Goal: Information Seeking & Learning: Learn about a topic

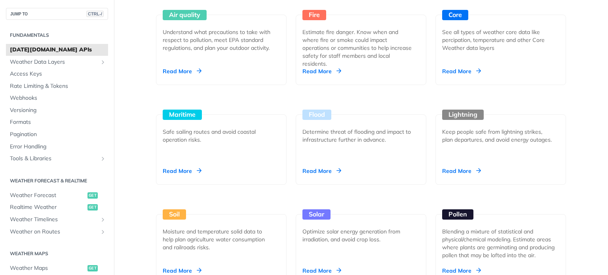
scroll to position [773, 0]
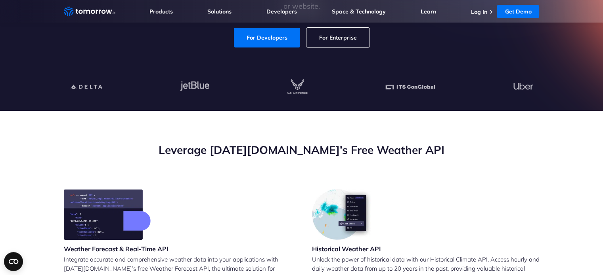
scroll to position [167, 0]
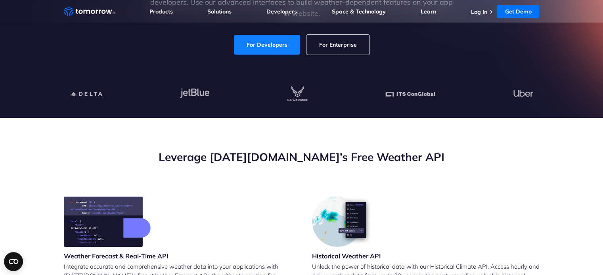
click at [265, 42] on link "For Developers" at bounding box center [267, 45] width 66 height 20
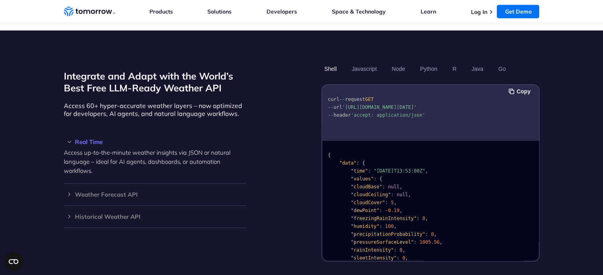
scroll to position [653, 0]
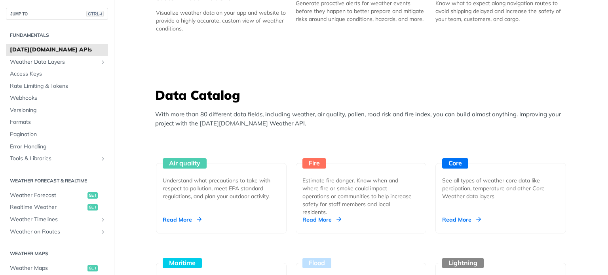
scroll to position [723, 0]
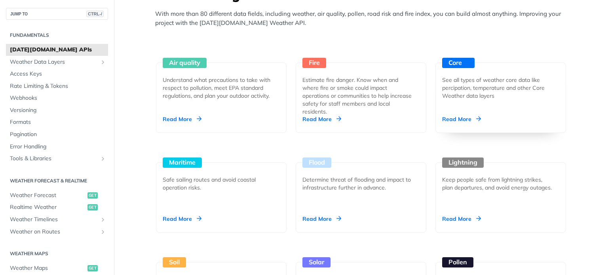
click at [459, 120] on div "Read More" at bounding box center [461, 119] width 39 height 8
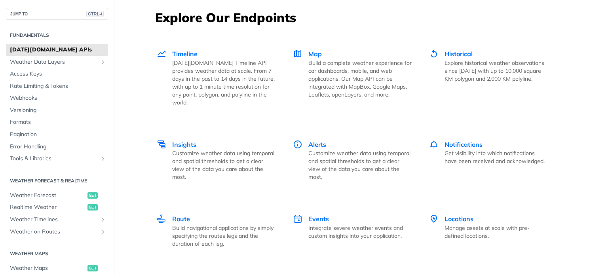
scroll to position [1095, 0]
click at [186, 141] on span "Insights" at bounding box center [184, 145] width 24 height 8
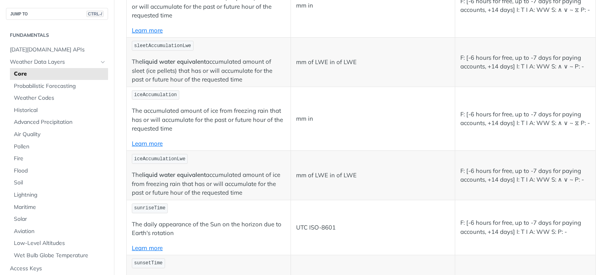
scroll to position [2396, 0]
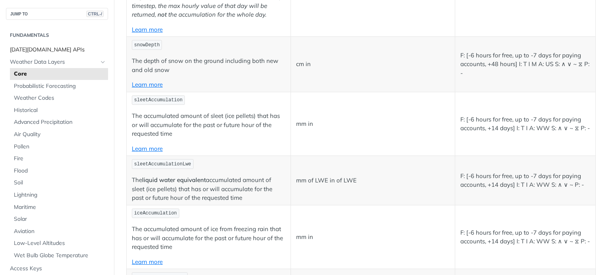
click at [51, 49] on span "[DATE][DOMAIN_NAME] APIs" at bounding box center [58, 50] width 96 height 8
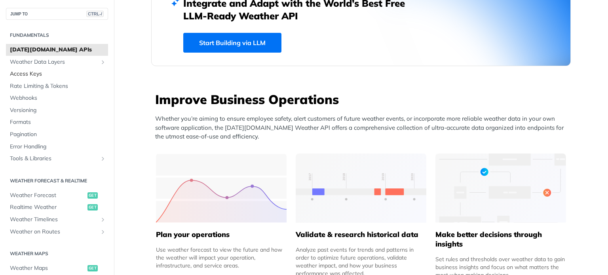
click at [27, 73] on span "Access Keys" at bounding box center [58, 74] width 96 height 8
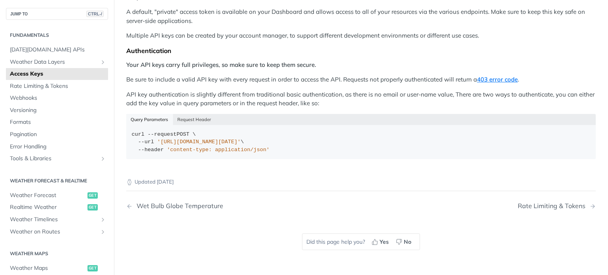
scroll to position [121, 0]
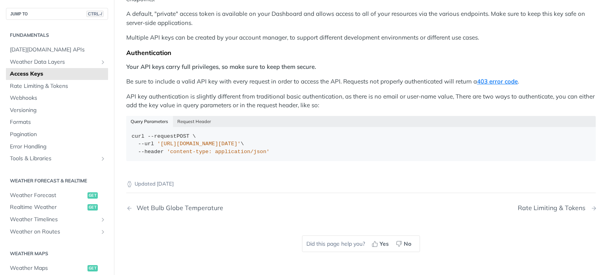
click at [562, 204] on div "Rate Limiting & Tokens" at bounding box center [554, 208] width 72 height 8
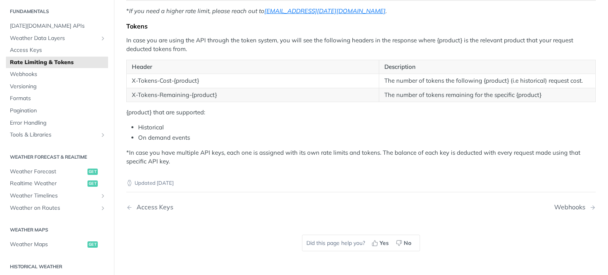
scroll to position [17, 0]
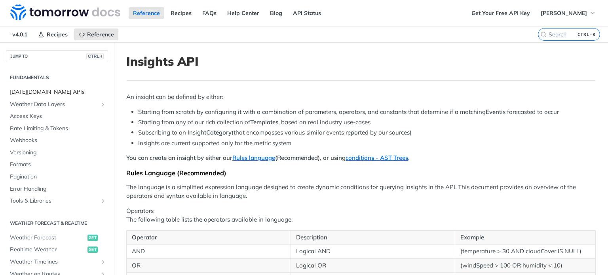
click at [54, 92] on span "[DATE][DOMAIN_NAME] APIs" at bounding box center [58, 92] width 96 height 8
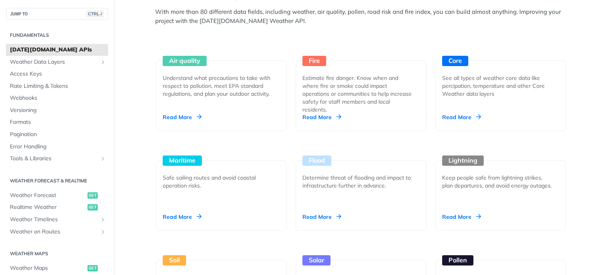
scroll to position [725, 0]
click at [455, 117] on div "Read More" at bounding box center [461, 117] width 39 height 8
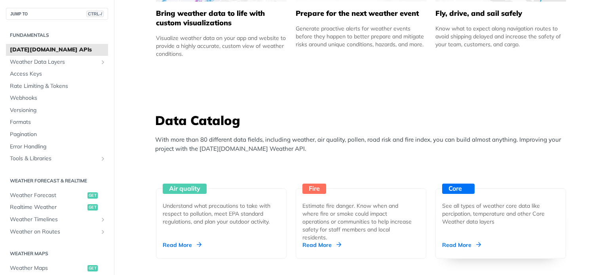
scroll to position [591, 0]
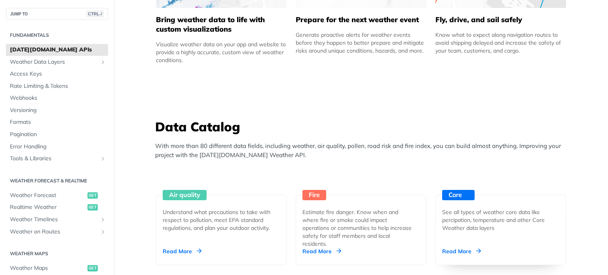
click at [474, 250] on div "Read More" at bounding box center [461, 252] width 39 height 8
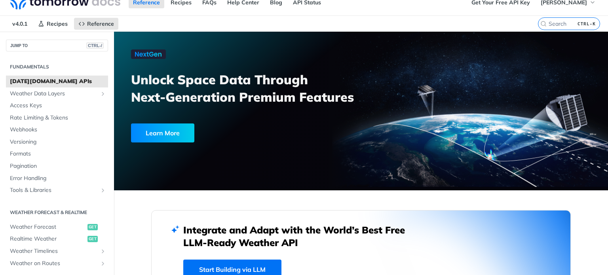
scroll to position [0, 0]
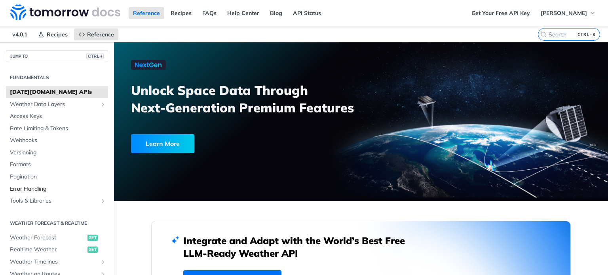
click at [38, 193] on link "Error Handling" at bounding box center [57, 189] width 102 height 12
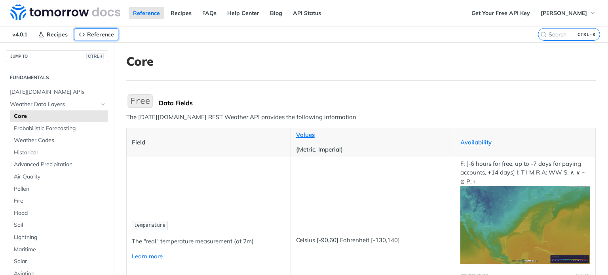
drag, startPoint x: 0, startPoint y: 0, endPoint x: 105, endPoint y: 37, distance: 111.6
click at [105, 37] on span "Reference" at bounding box center [100, 34] width 27 height 7
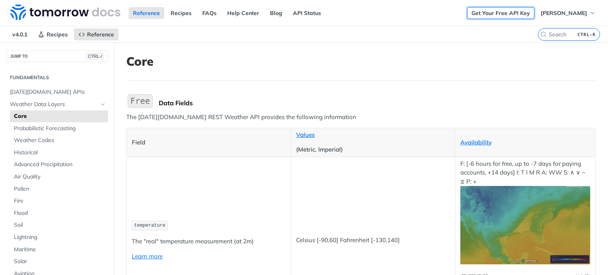
click at [532, 13] on link "Get Your Free API Key" at bounding box center [500, 13] width 67 height 12
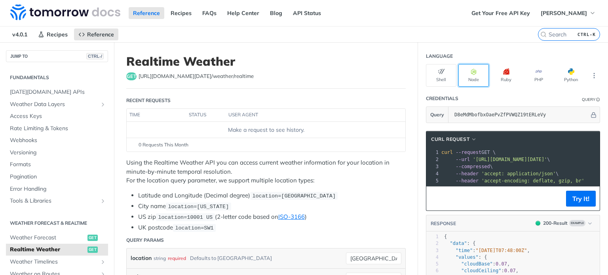
click at [471, 72] on icon "button" at bounding box center [474, 72] width 6 height 6
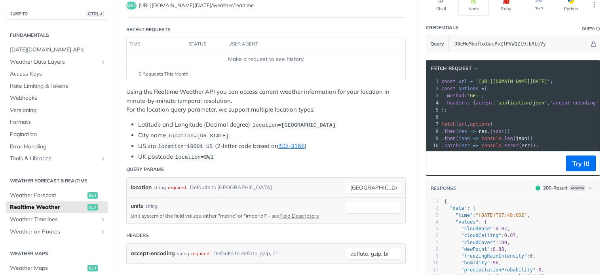
scroll to position [71, 0]
